Goal: Communication & Community: Connect with others

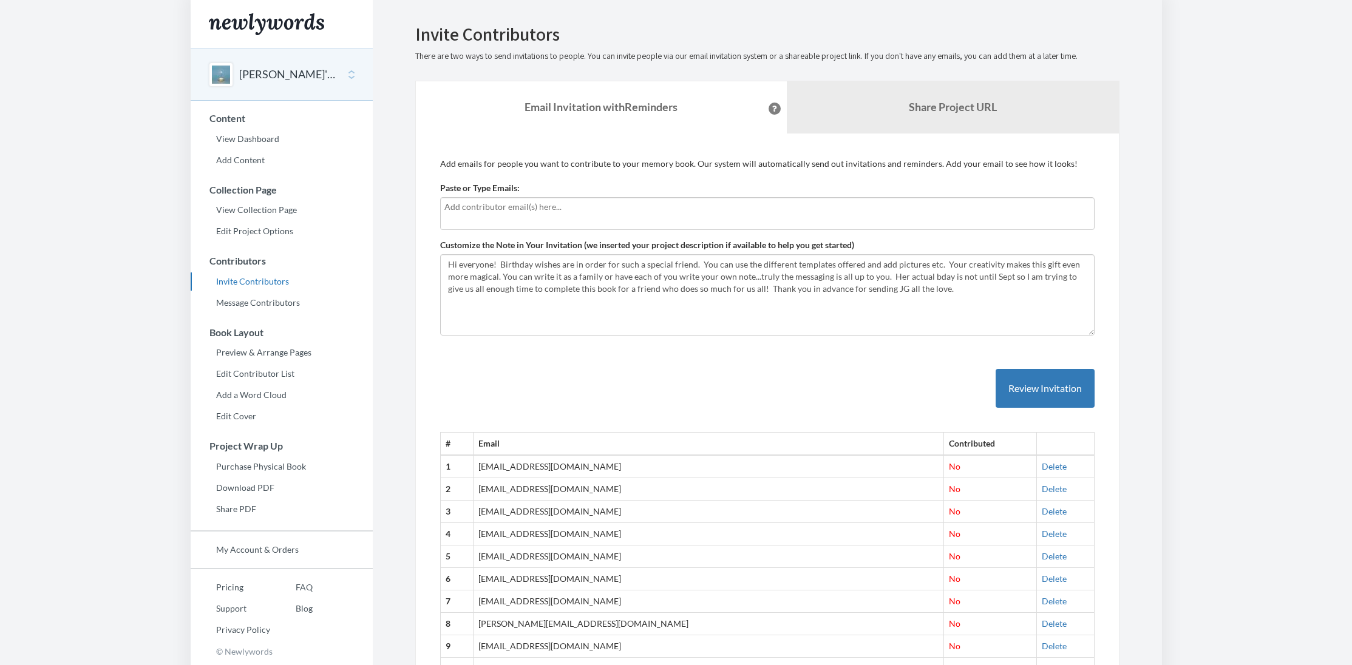
click at [584, 205] on input "text" at bounding box center [767, 206] width 646 height 13
type input "[EMAIL_ADDRESS][DOMAIN_NAME]"
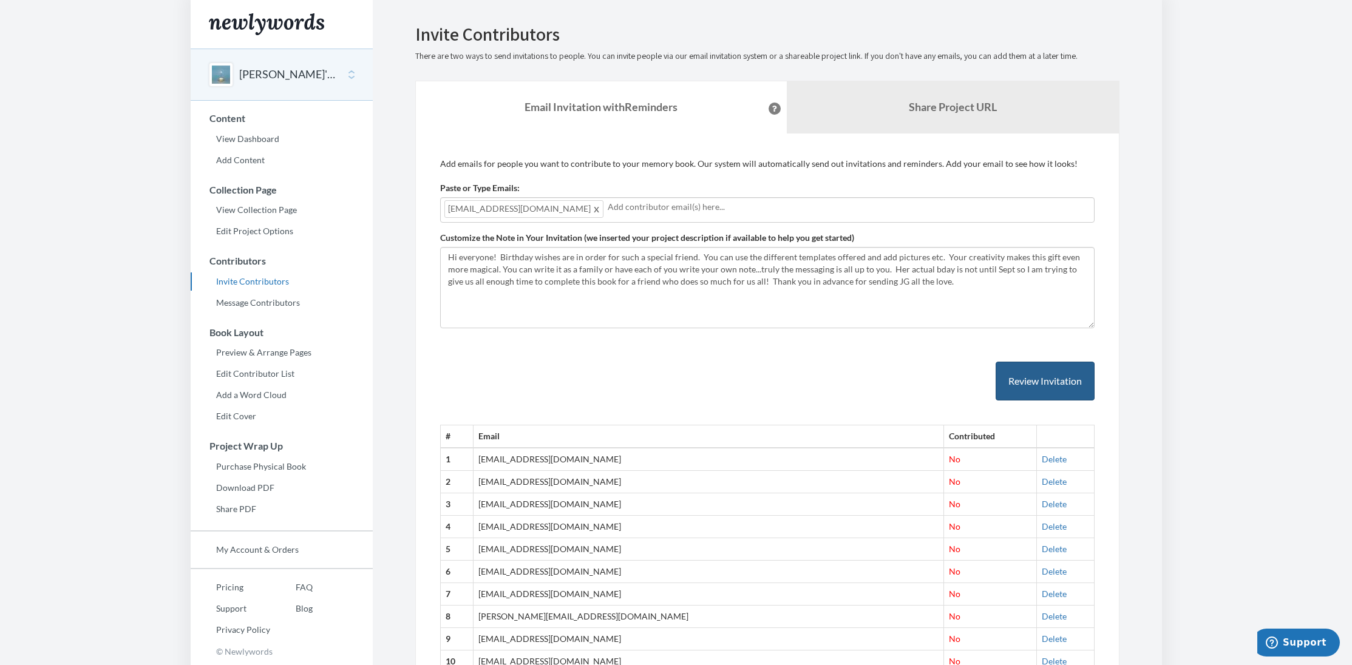
click at [1061, 370] on button "Review Invitation" at bounding box center [1045, 381] width 99 height 39
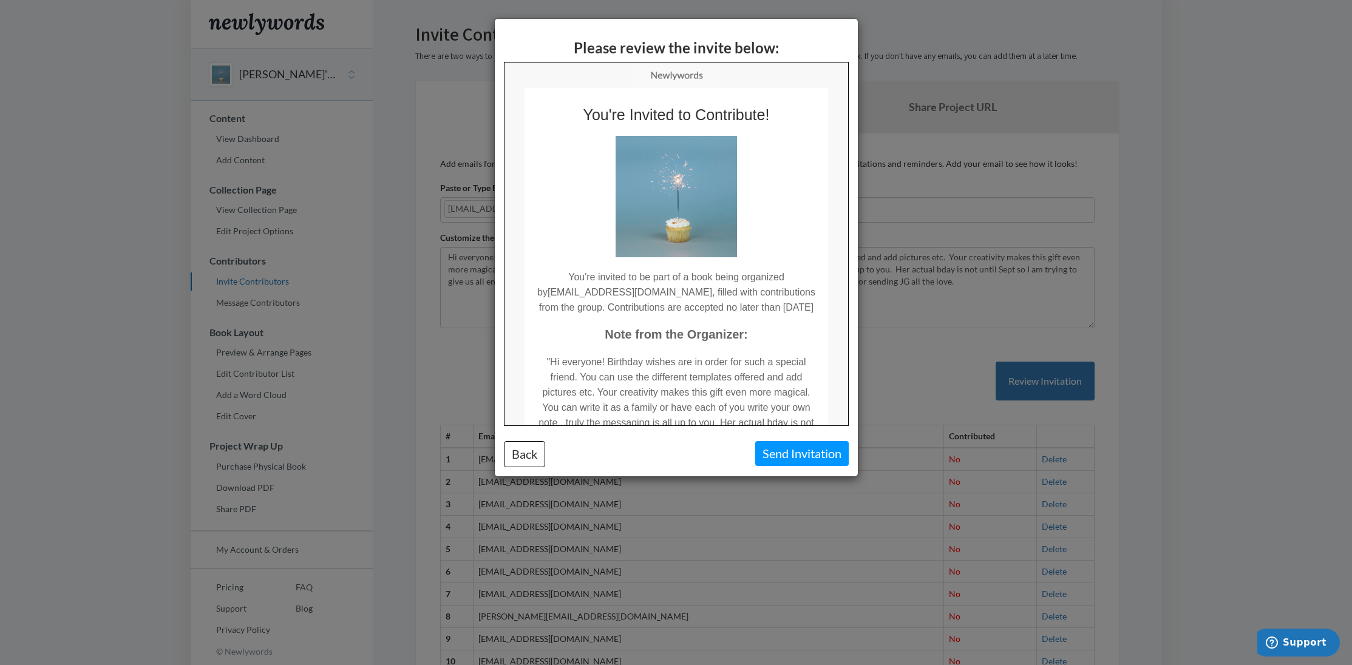
click at [803, 460] on button "Send Invitation" at bounding box center [801, 453] width 93 height 25
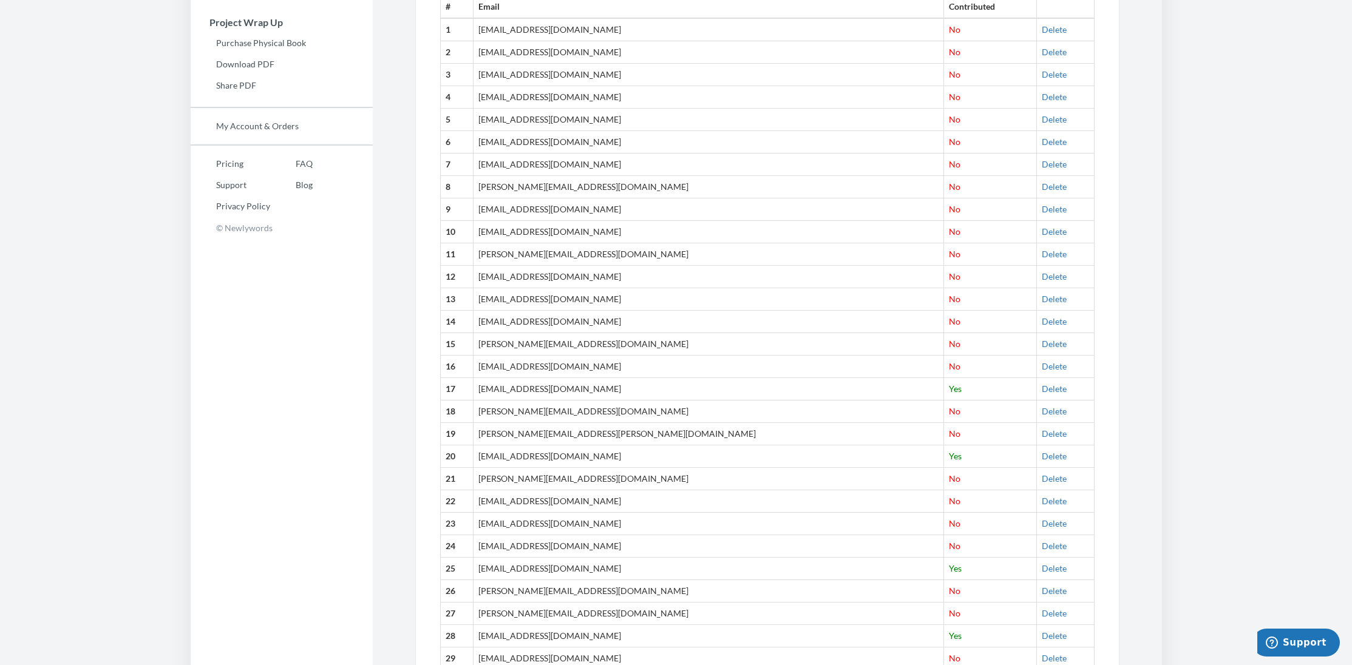
scroll to position [426, 0]
click at [1042, 95] on link "Delete" at bounding box center [1054, 95] width 25 height 10
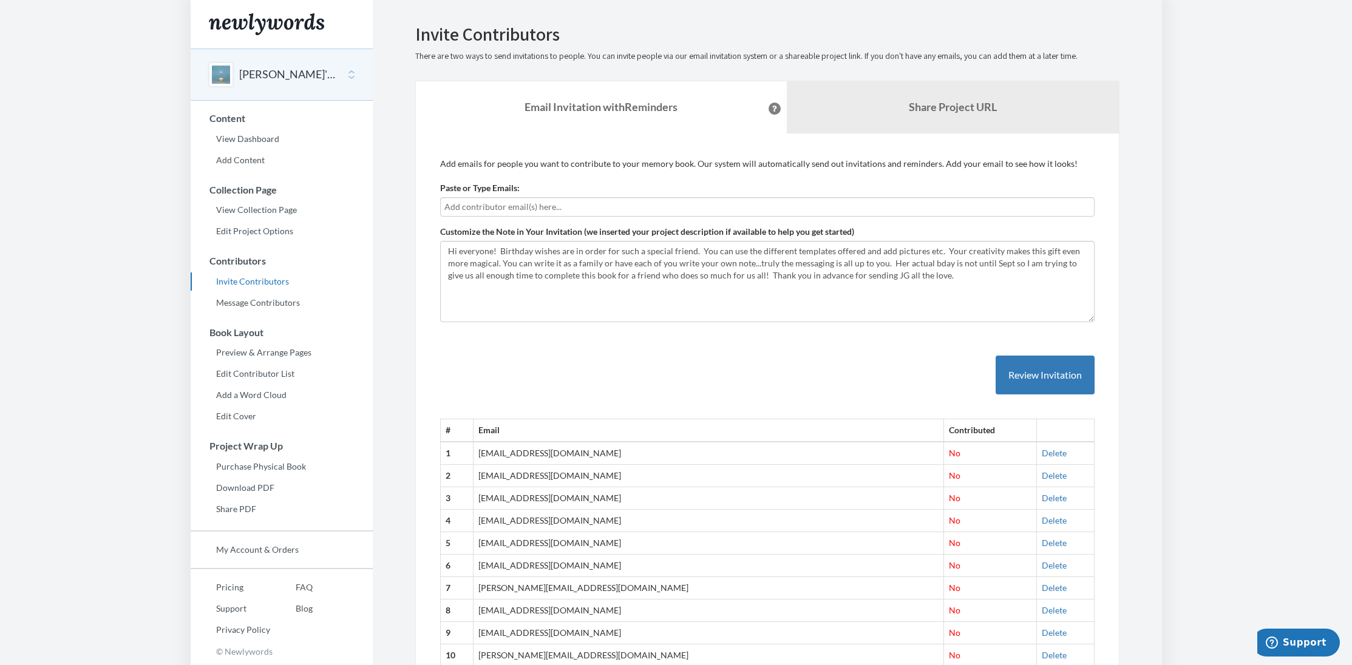
scroll to position [0, 0]
click at [640, 204] on input "text" at bounding box center [767, 206] width 646 height 13
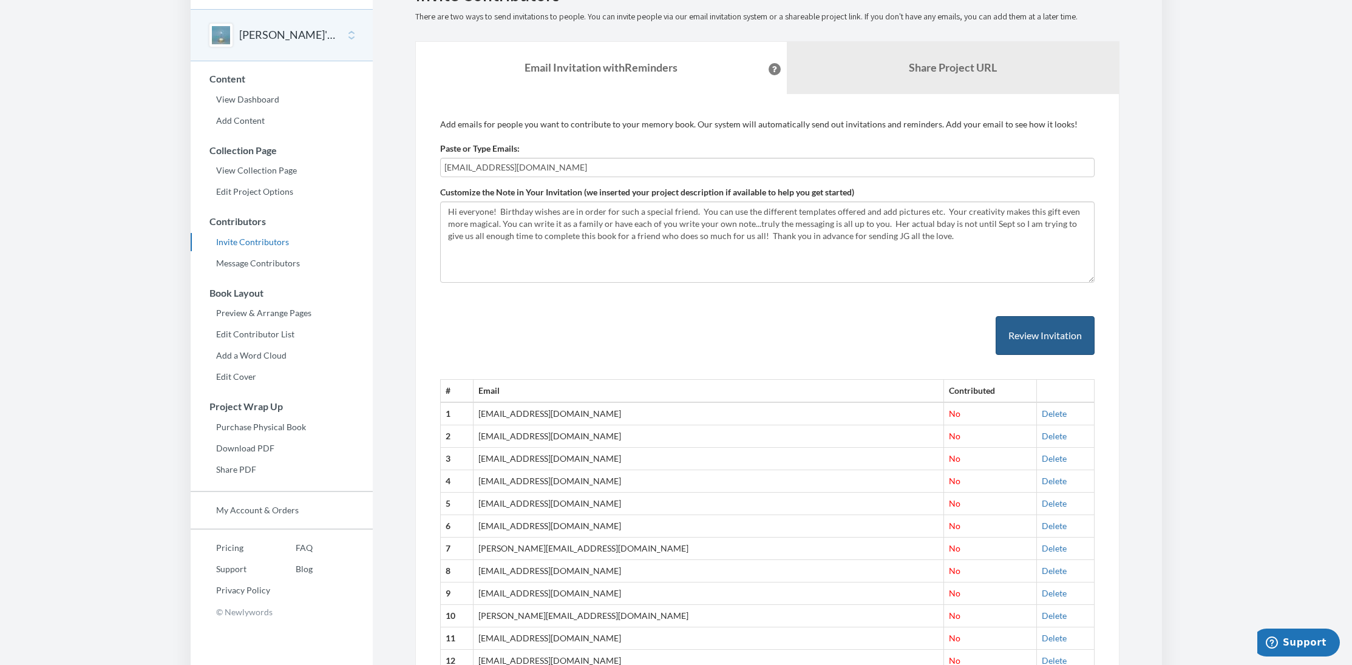
type input "[EMAIL_ADDRESS][DOMAIN_NAME]"
click at [1062, 332] on button "Review Invitation" at bounding box center [1045, 335] width 99 height 39
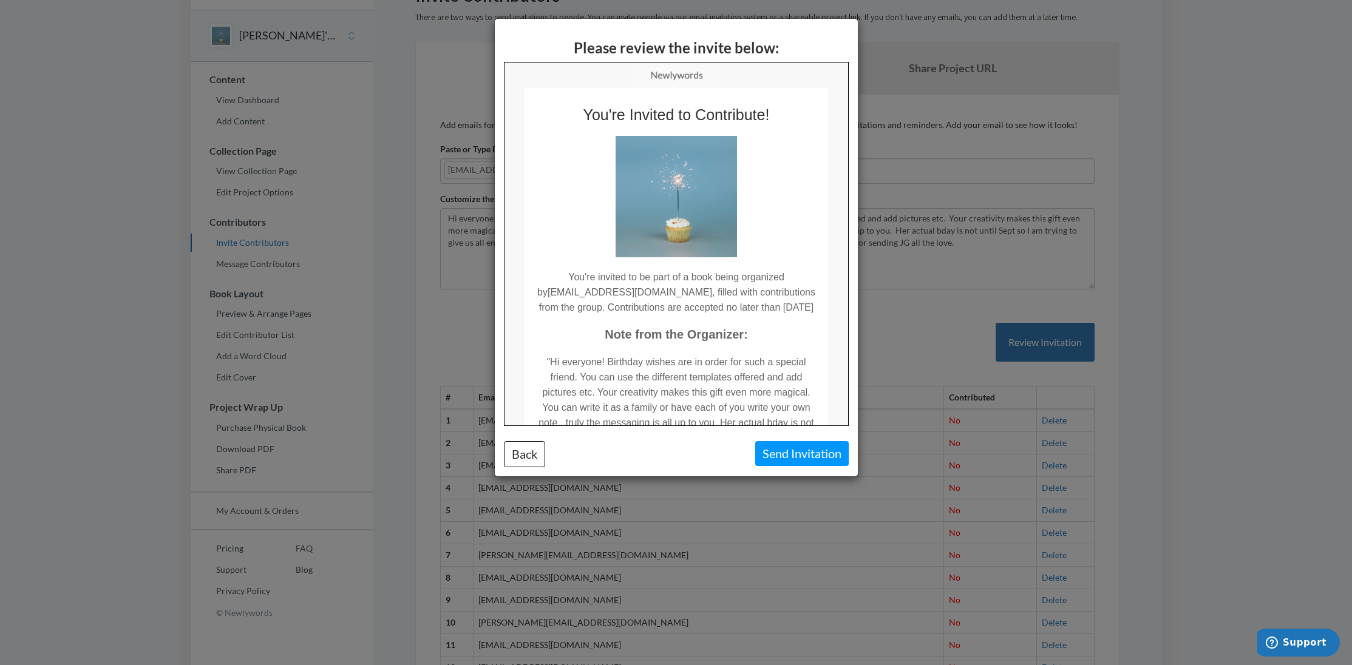
click at [803, 454] on button "Send Invitation" at bounding box center [801, 453] width 93 height 25
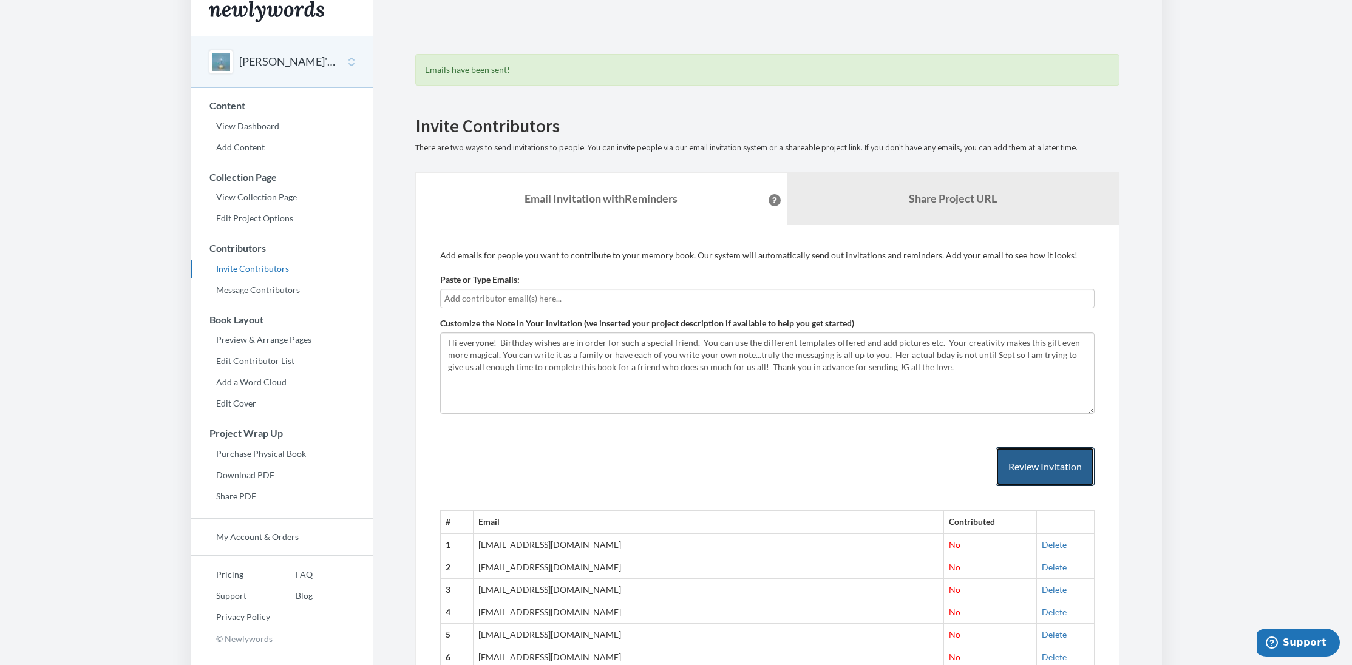
scroll to position [16, 0]
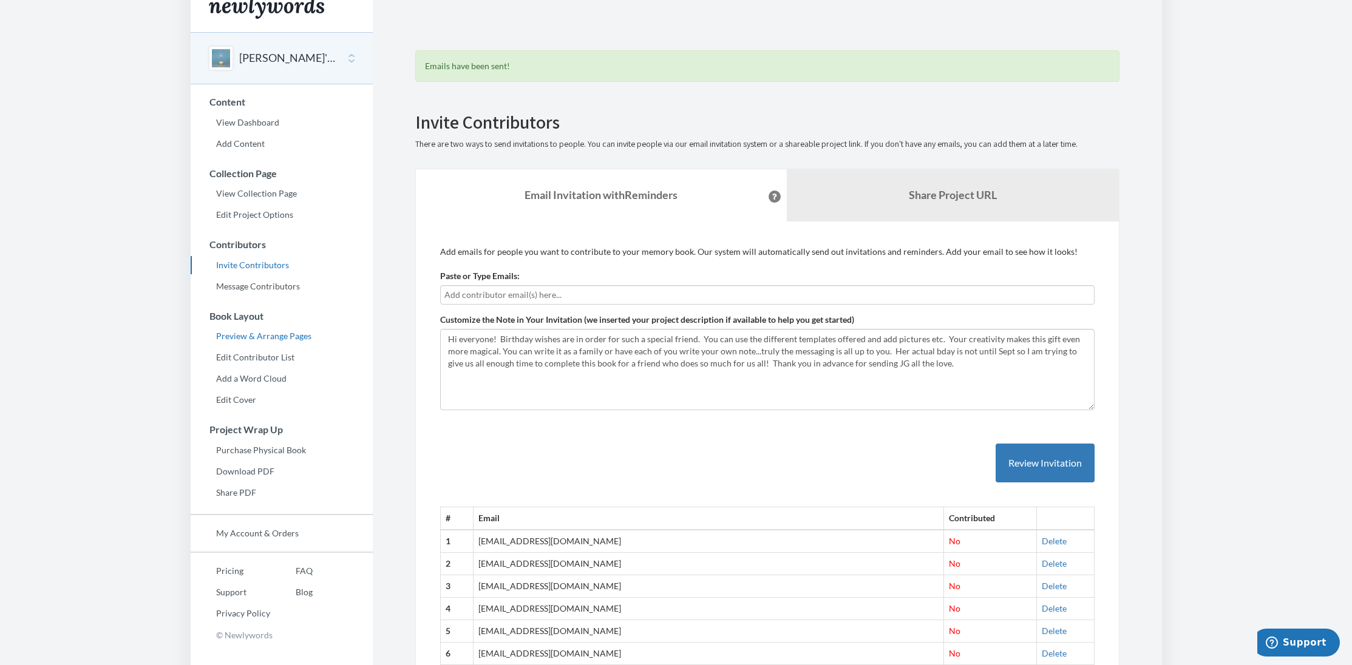
click at [277, 331] on link "Preview & Arrange Pages" at bounding box center [282, 336] width 182 height 18
